Goal: Information Seeking & Learning: Find specific fact

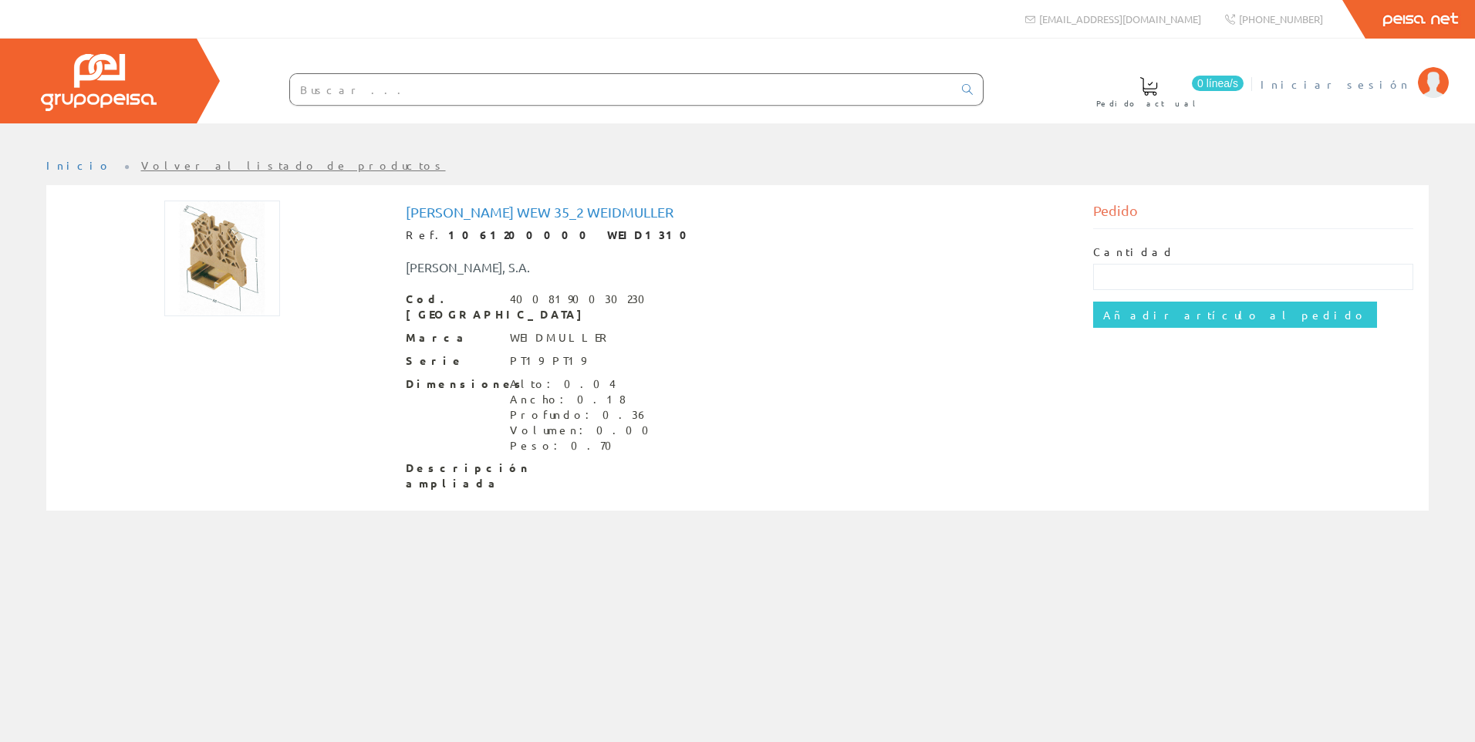
click at [1355, 80] on span "Iniciar sesión" at bounding box center [1336, 83] width 150 height 15
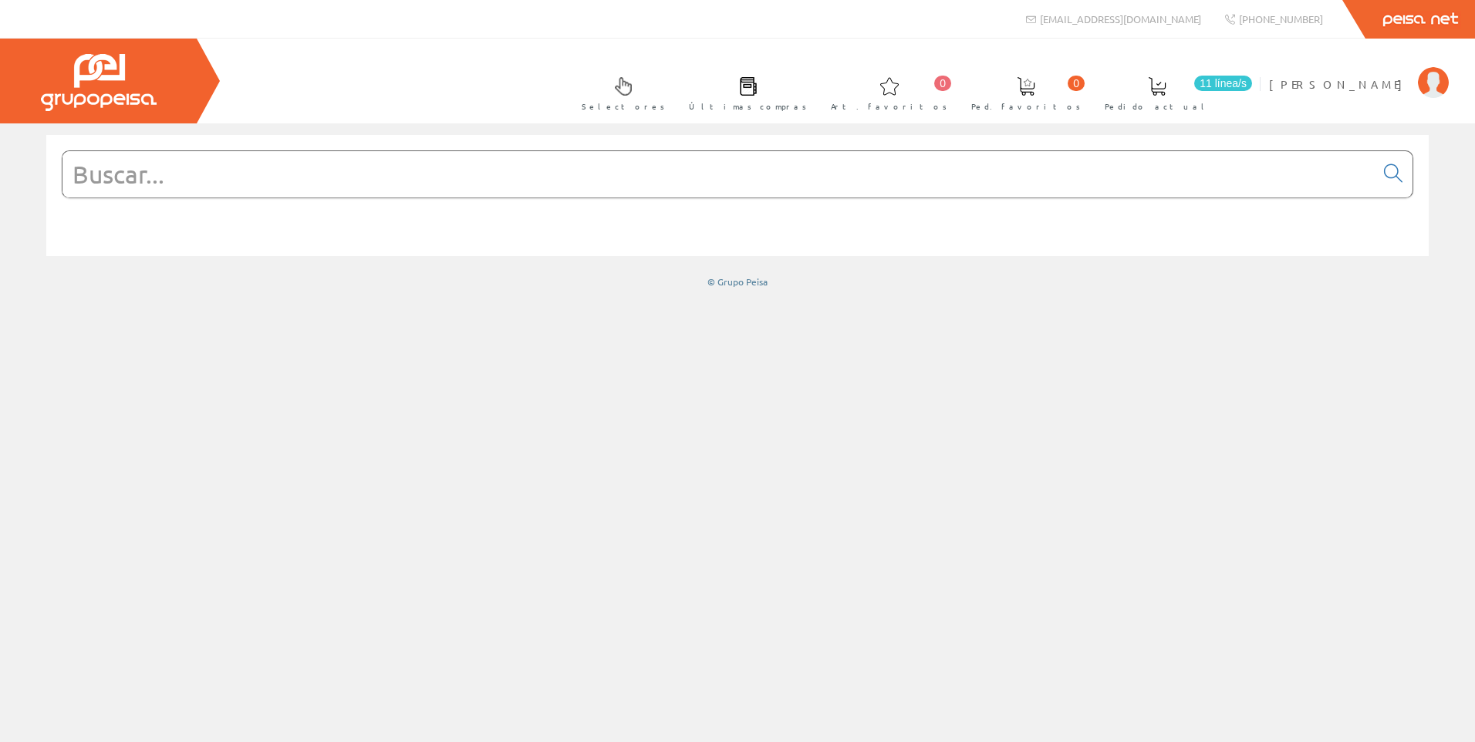
click at [1144, 170] on input "text" at bounding box center [718, 174] width 1312 height 46
type input "hb6"
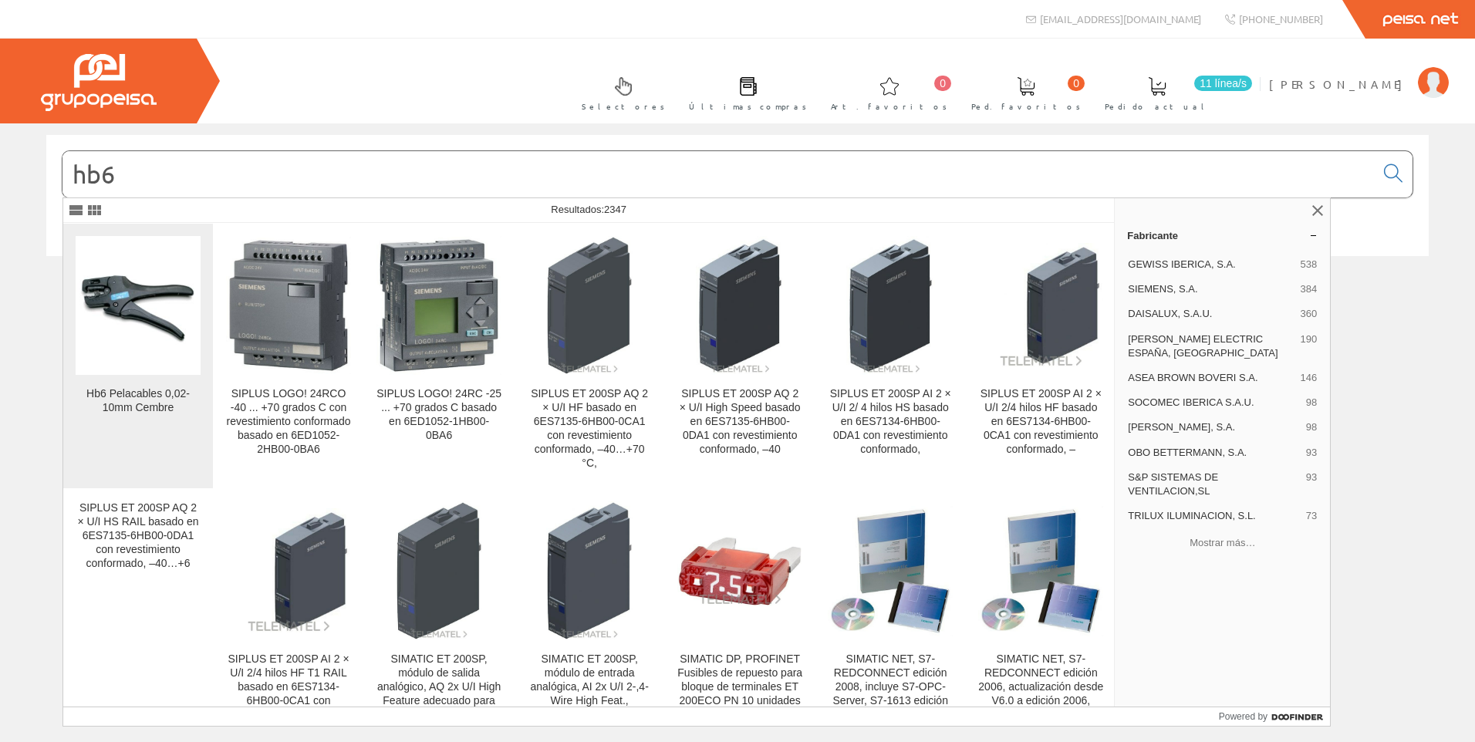
click at [153, 353] on figure at bounding box center [138, 305] width 125 height 139
